Goal: Information Seeking & Learning: Learn about a topic

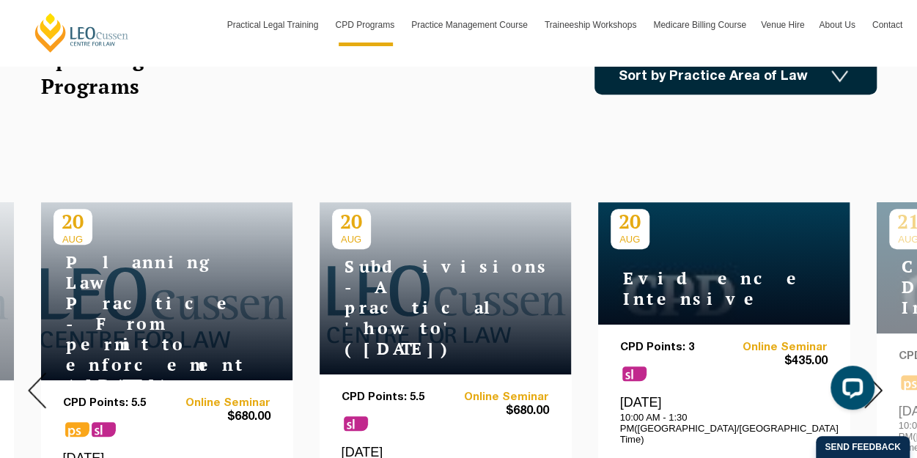
scroll to position [293, 0]
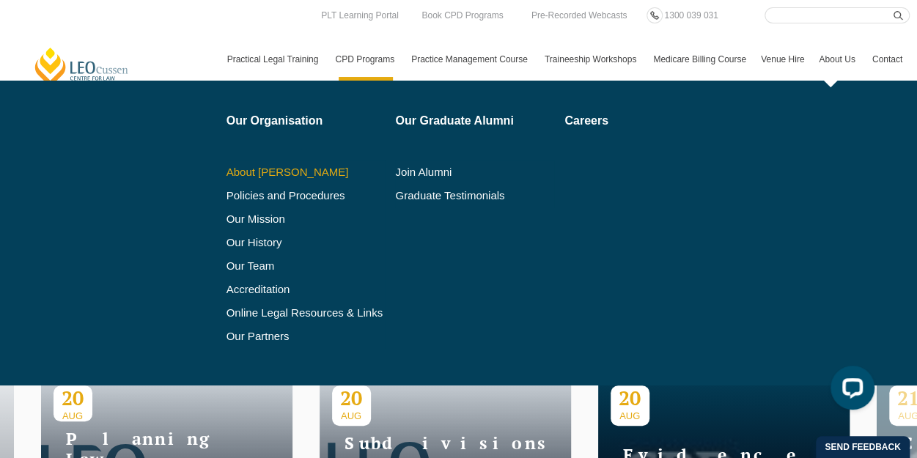
click at [312, 168] on link "About [PERSON_NAME]" at bounding box center [306, 172] width 159 height 12
